Goal: Find specific page/section: Find specific page/section

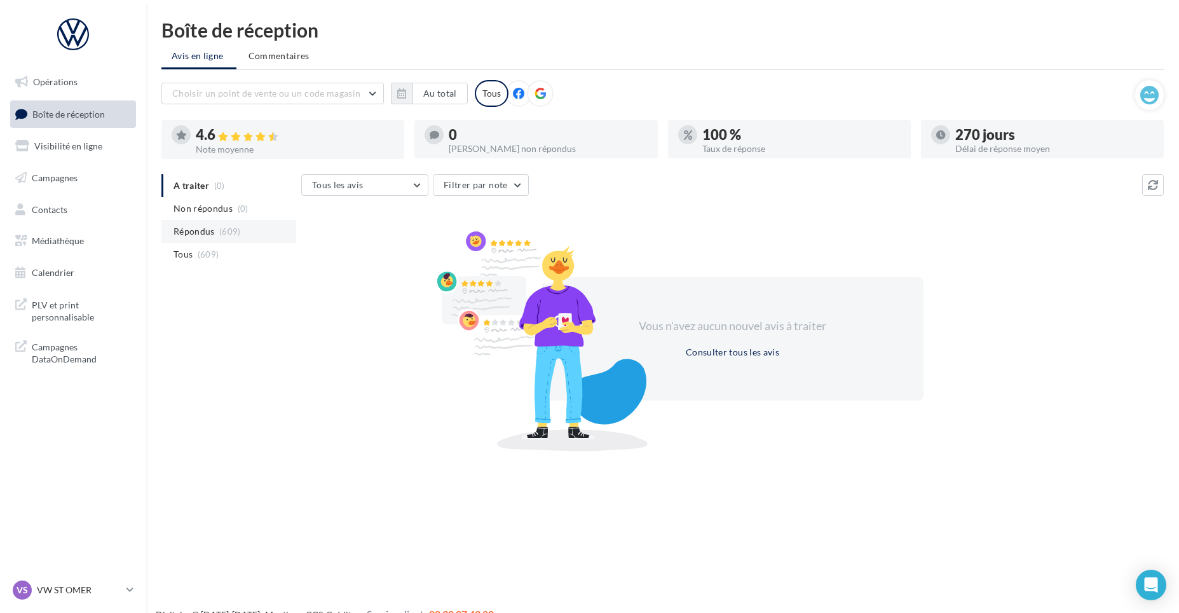
click at [229, 235] on span "(609)" at bounding box center [230, 231] width 22 height 10
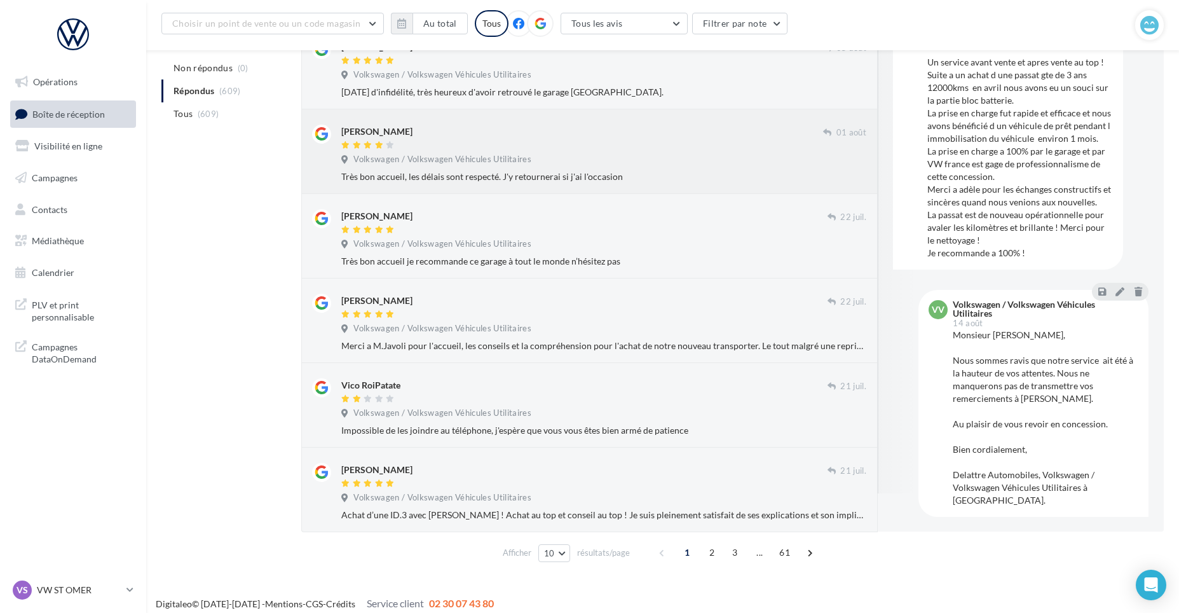
scroll to position [51, 0]
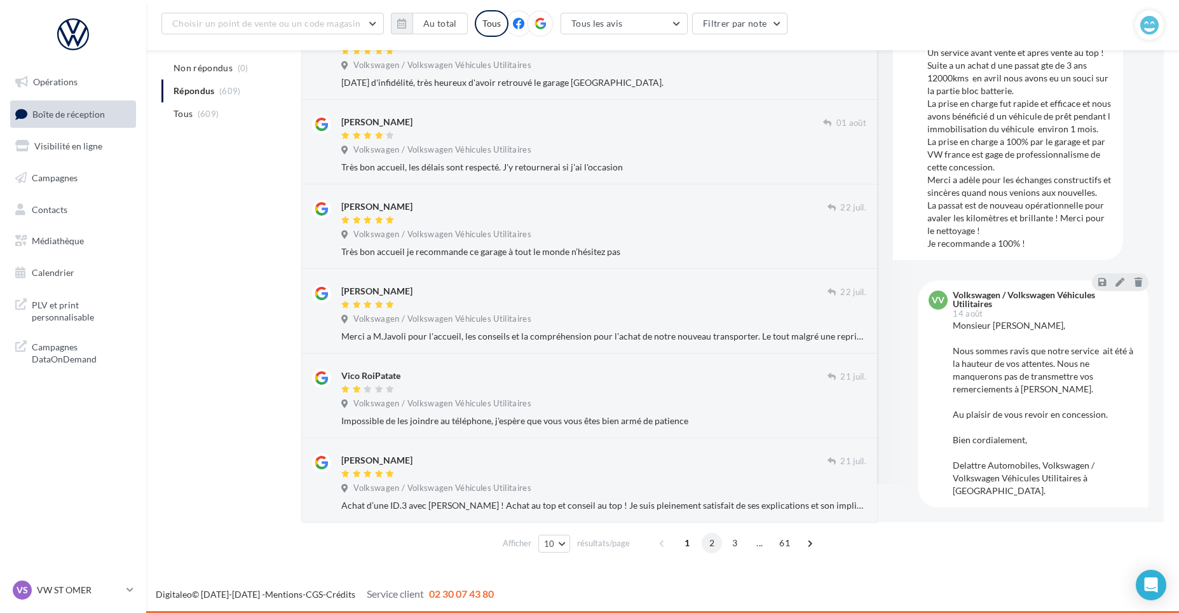
click at [712, 544] on span "2" at bounding box center [712, 543] width 20 height 20
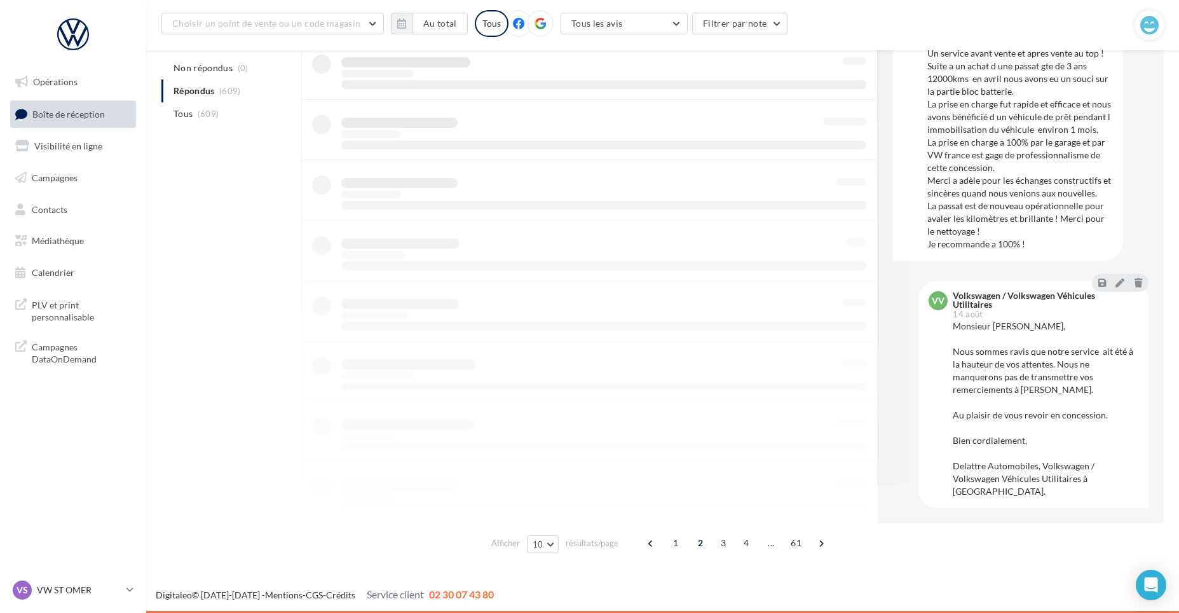
scroll to position [472, 0]
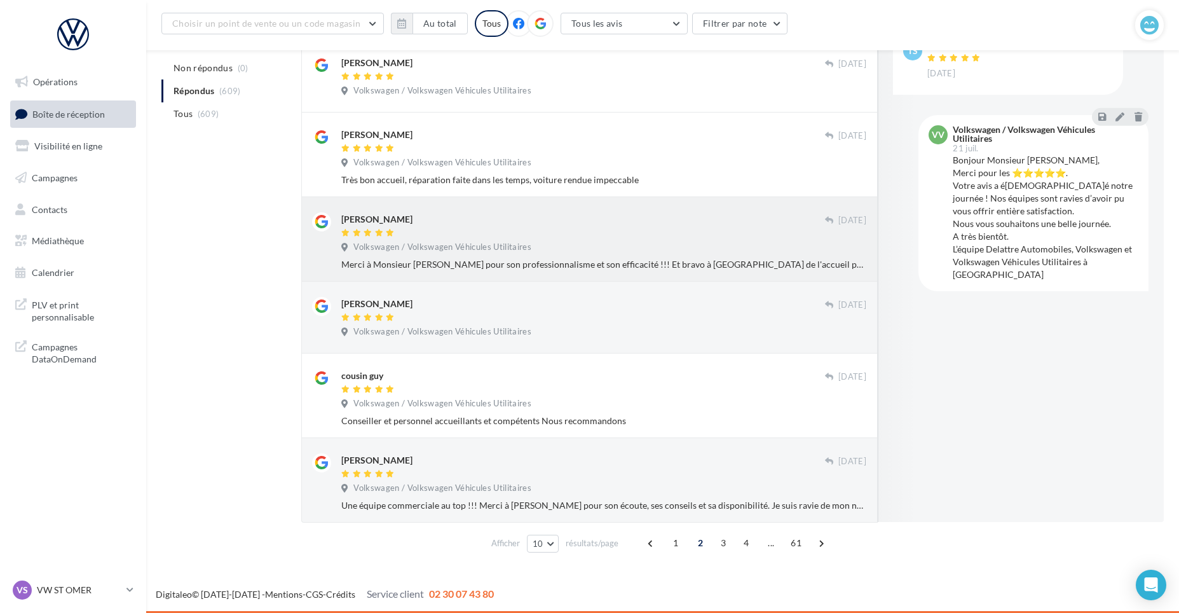
click at [472, 244] on span "Volkswagen / Volkswagen Véhicules Utilitaires" at bounding box center [443, 247] width 178 height 11
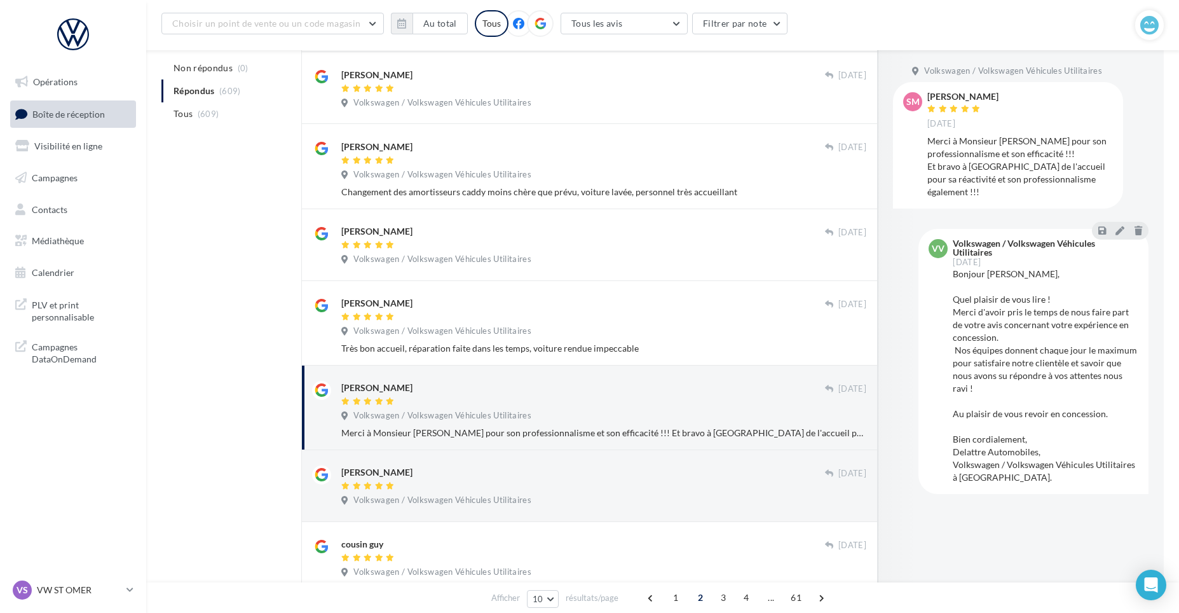
scroll to position [281, 0]
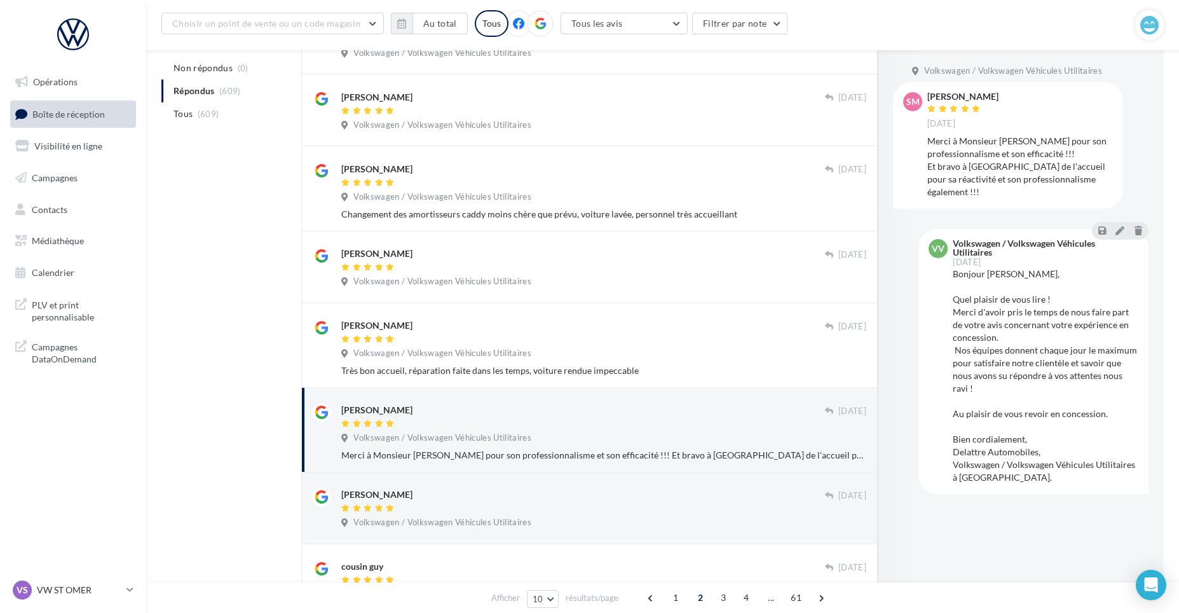
drag, startPoint x: 1109, startPoint y: 7, endPoint x: 452, endPoint y: 434, distance: 783.2
click at [452, 434] on span "Volkswagen / Volkswagen Véhicules Utilitaires" at bounding box center [443, 437] width 178 height 11
click at [417, 425] on div at bounding box center [583, 424] width 484 height 11
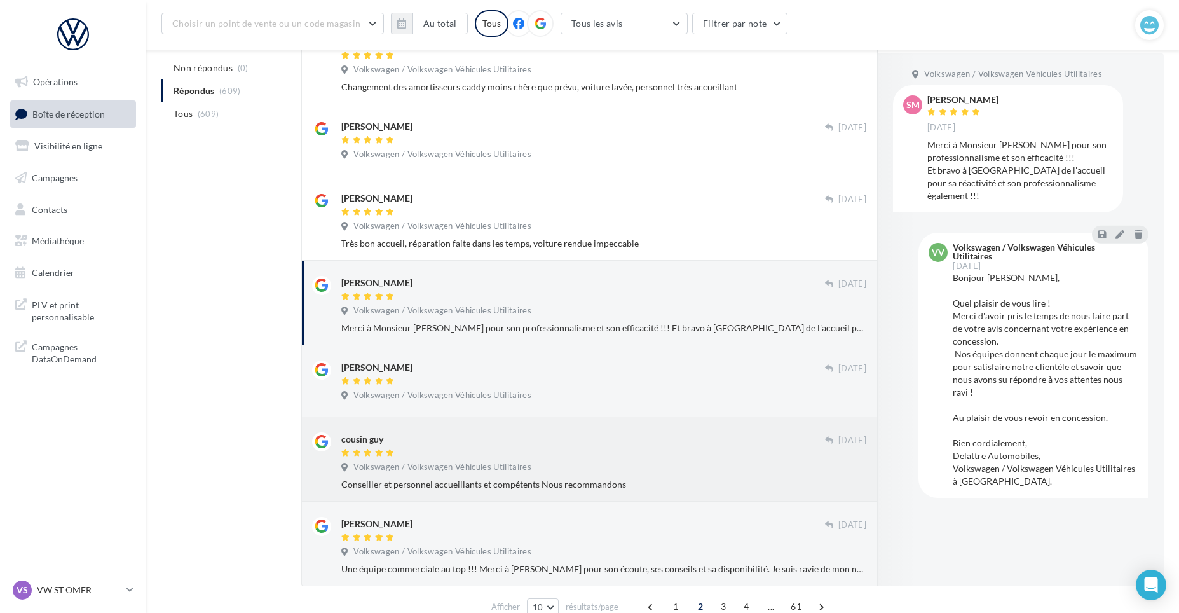
scroll to position [472, 0]
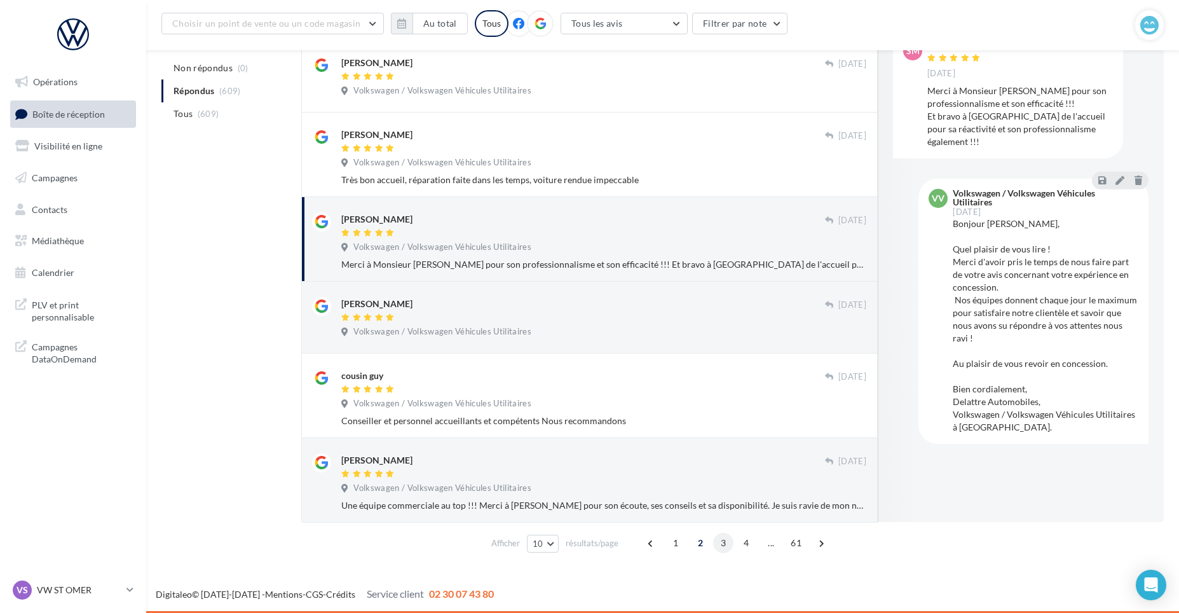
click at [720, 544] on span "3" at bounding box center [723, 543] width 20 height 20
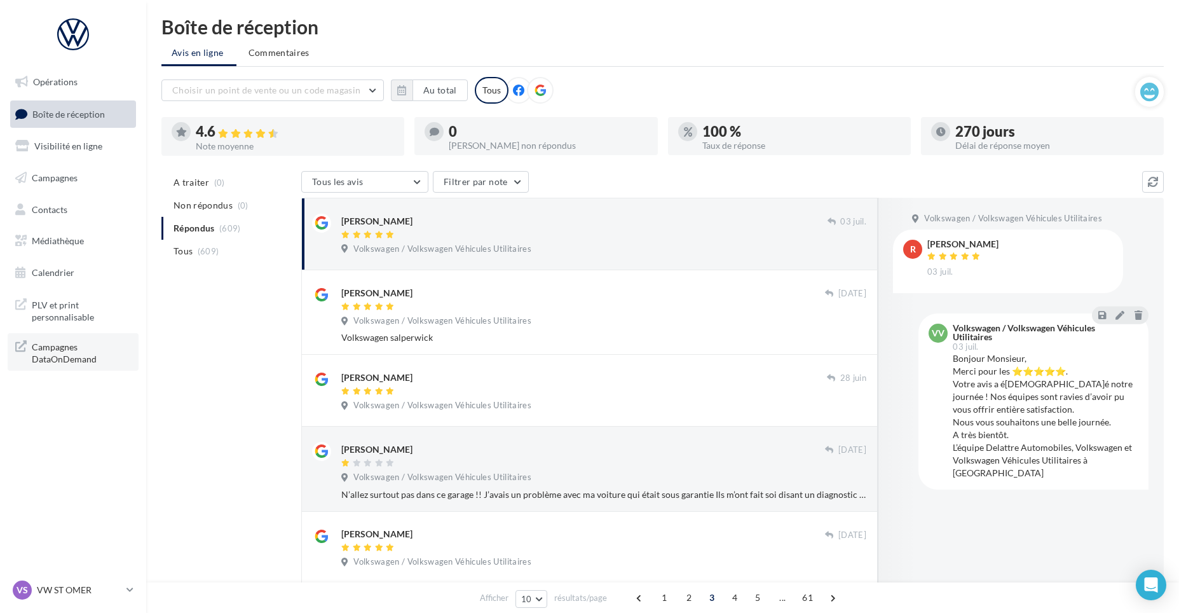
scroll to position [0, 0]
